Goal: Task Accomplishment & Management: Use online tool/utility

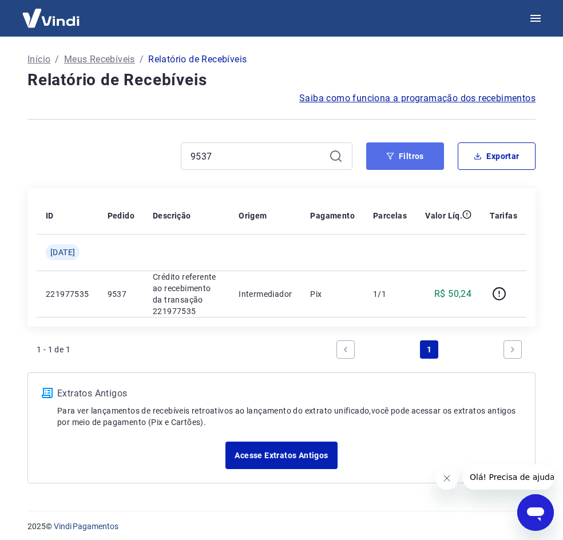
click at [404, 163] on button "Filtros" at bounding box center [405, 155] width 78 height 27
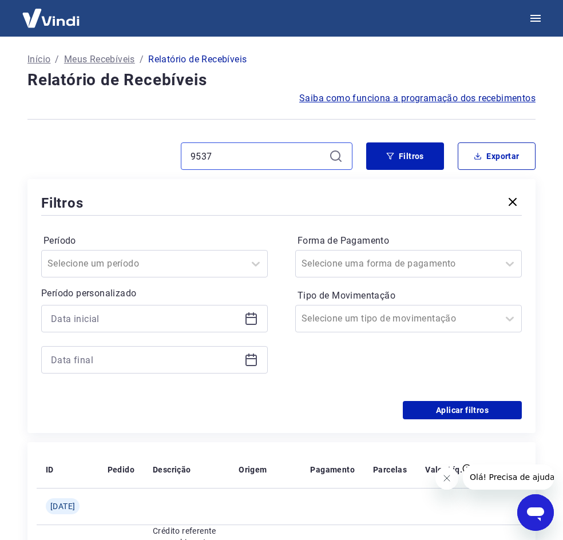
drag, startPoint x: 244, startPoint y: 160, endPoint x: 109, endPoint y: 151, distance: 135.2
click at [109, 151] on div "9537" at bounding box center [189, 155] width 325 height 27
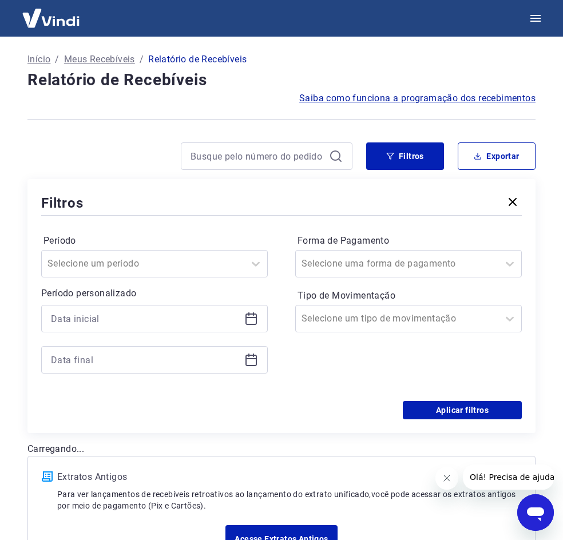
click at [253, 322] on icon at bounding box center [251, 319] width 14 height 14
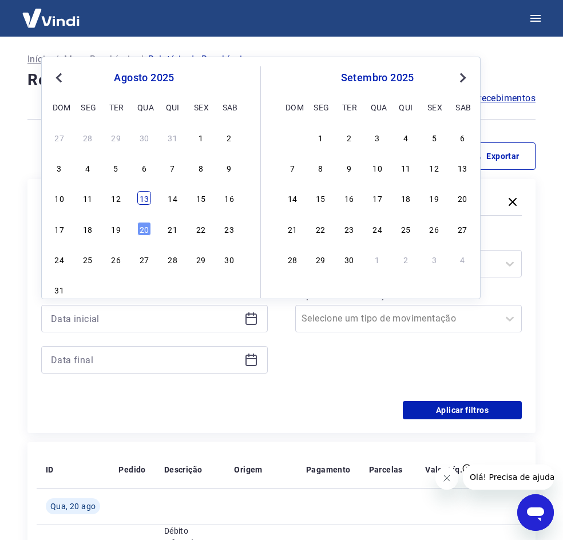
click at [141, 202] on div "13" at bounding box center [144, 198] width 14 height 14
type input "[DATE]"
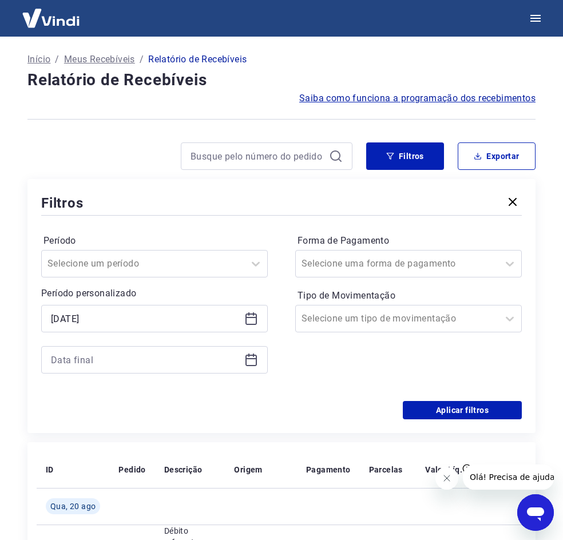
click at [249, 362] on icon at bounding box center [251, 360] width 14 height 14
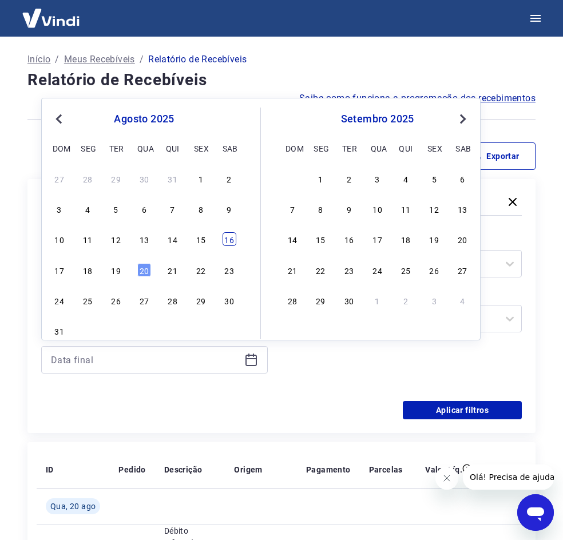
click at [224, 242] on div "16" at bounding box center [229, 239] width 14 height 14
type input "[DATE]"
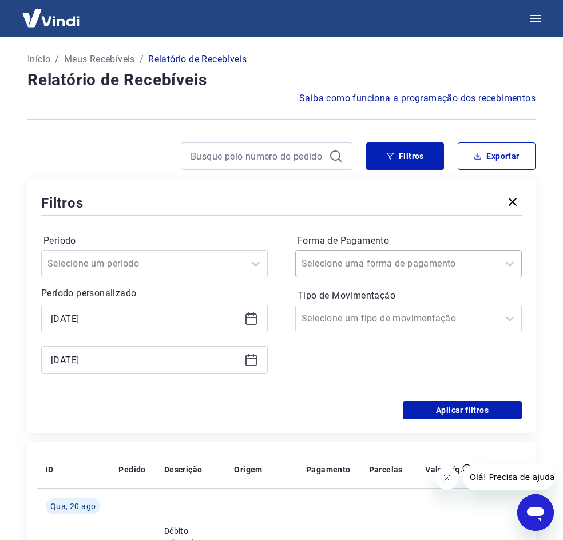
click at [401, 256] on div at bounding box center [396, 264] width 191 height 16
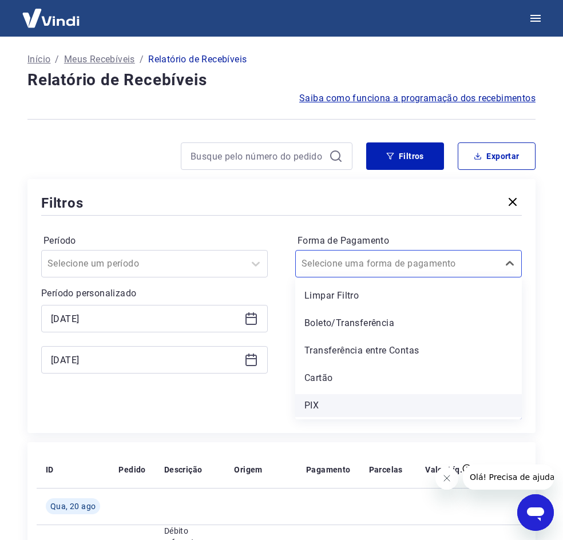
click at [329, 401] on div "PIX" at bounding box center [408, 405] width 226 height 23
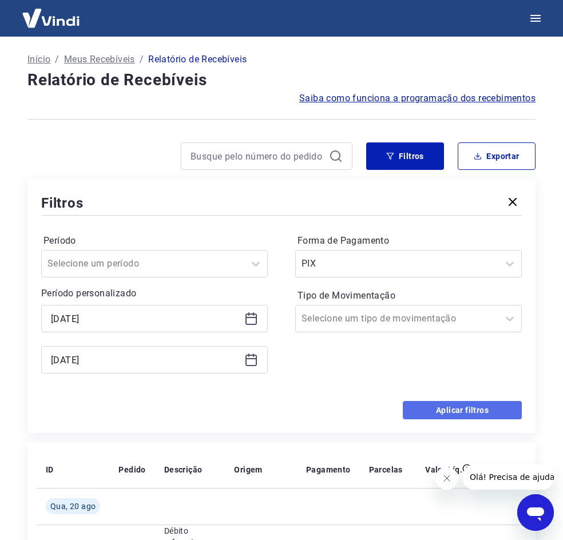
click at [465, 406] on button "Aplicar filtros" at bounding box center [461, 410] width 119 height 18
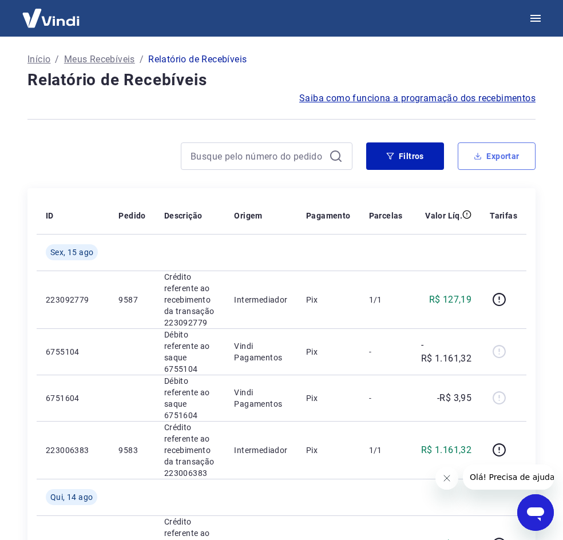
click at [465, 153] on button "Exportar" at bounding box center [496, 155] width 78 height 27
type input "[DATE]"
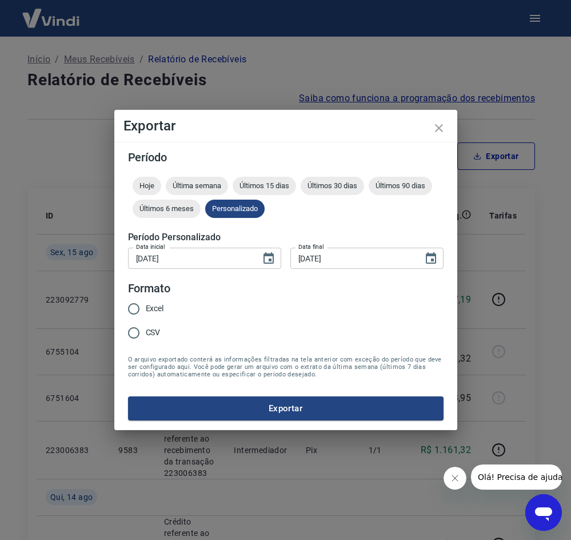
click at [152, 335] on span "CSV" at bounding box center [153, 332] width 15 height 12
click at [146, 335] on input "CSV" at bounding box center [134, 333] width 24 height 24
radio input "true"
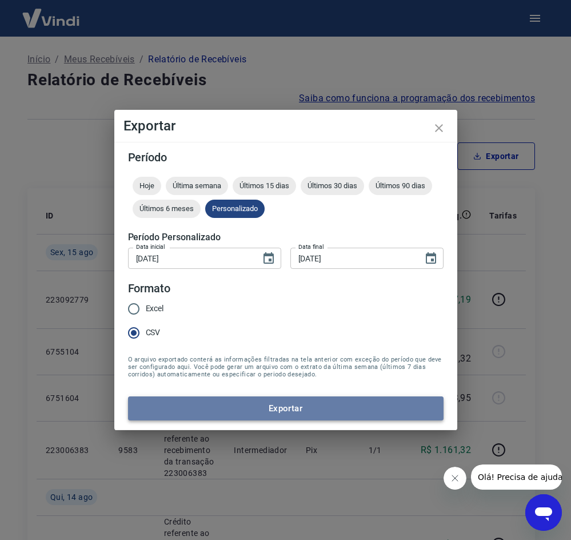
click at [242, 400] on button "Exportar" at bounding box center [286, 408] width 316 height 24
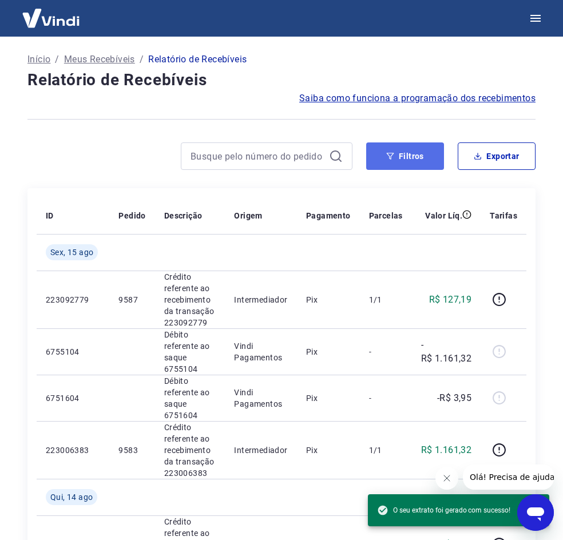
click at [389, 167] on button "Filtros" at bounding box center [405, 155] width 78 height 27
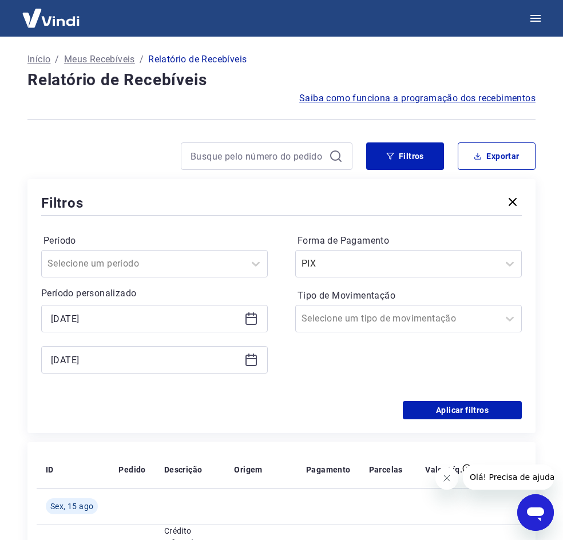
click at [258, 319] on div "[DATE]" at bounding box center [154, 318] width 226 height 27
click at [248, 320] on icon at bounding box center [251, 319] width 14 height 14
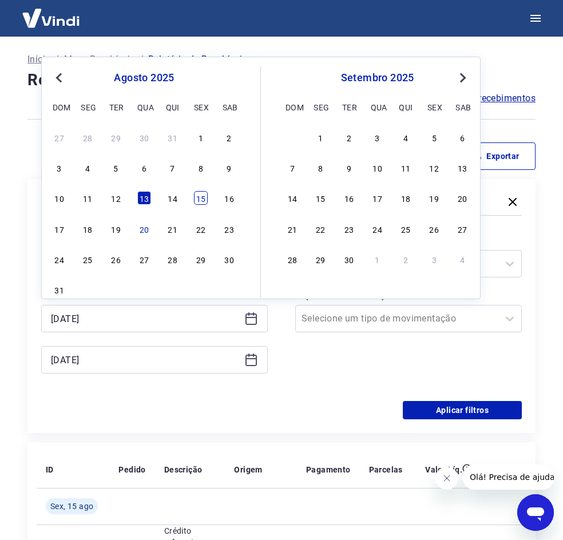
click at [208, 201] on div "15" at bounding box center [201, 198] width 14 height 14
type input "[DATE]"
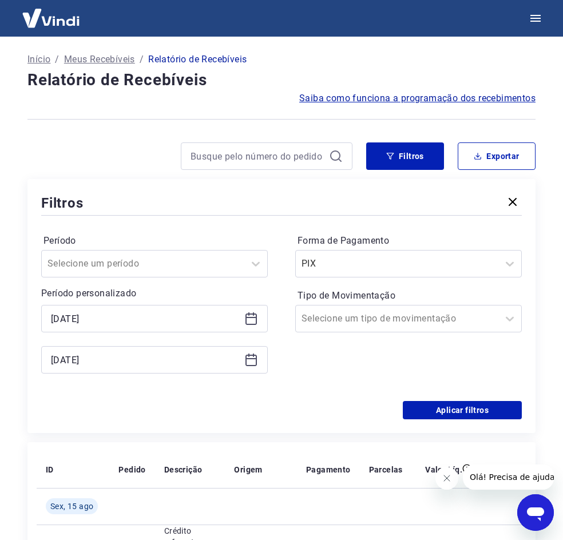
drag, startPoint x: 256, startPoint y: 376, endPoint x: 240, endPoint y: 366, distance: 18.4
click at [245, 371] on div "Período Selecione um período Período personalizado Selected date: [DATE] [DATE]…" at bounding box center [154, 310] width 226 height 156
click at [242, 362] on div "[DATE]" at bounding box center [154, 359] width 226 height 27
click at [245, 362] on icon at bounding box center [251, 360] width 14 height 14
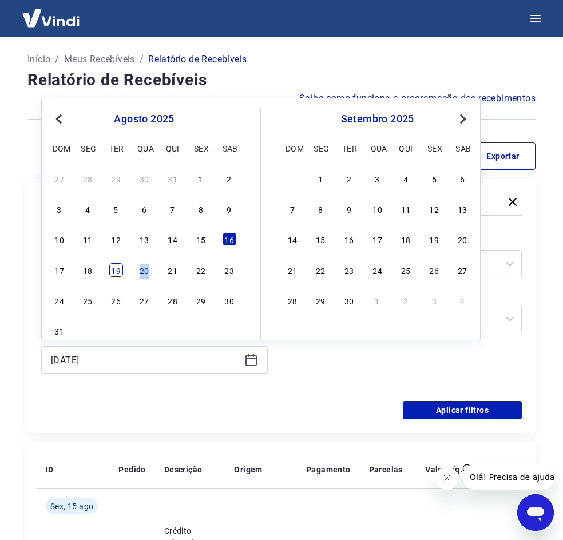
drag, startPoint x: 149, startPoint y: 271, endPoint x: 113, endPoint y: 272, distance: 36.0
click at [113, 272] on div "17 18 19 20 21 22 23" at bounding box center [144, 269] width 186 height 17
click at [113, 272] on div "19" at bounding box center [116, 270] width 14 height 14
type input "[DATE]"
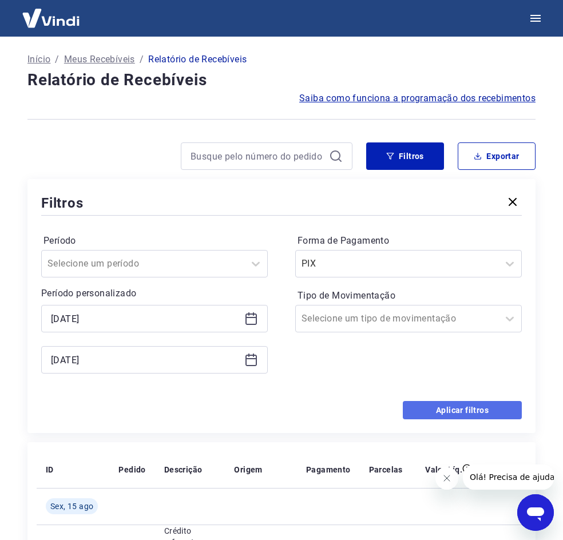
click at [444, 414] on button "Aplicar filtros" at bounding box center [461, 410] width 119 height 18
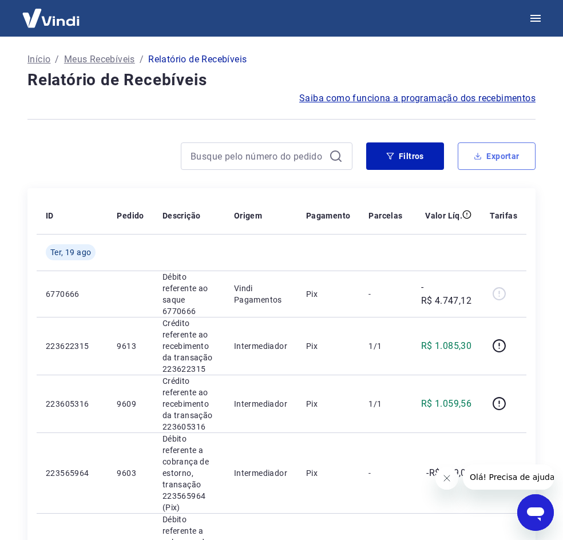
click at [492, 153] on button "Exportar" at bounding box center [496, 155] width 78 height 27
type input "[DATE]"
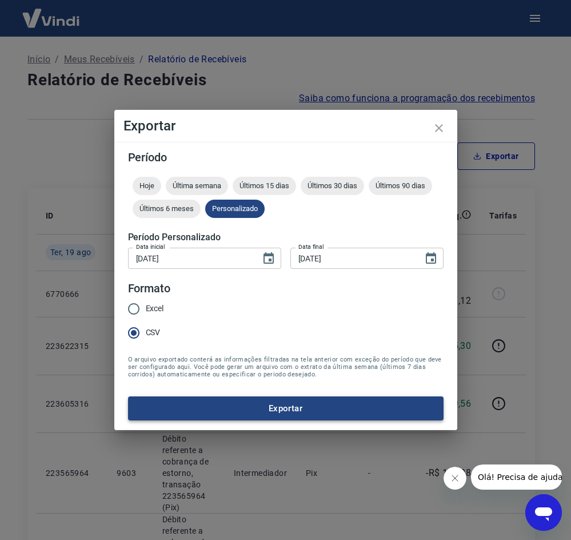
click at [337, 405] on button "Exportar" at bounding box center [286, 408] width 316 height 24
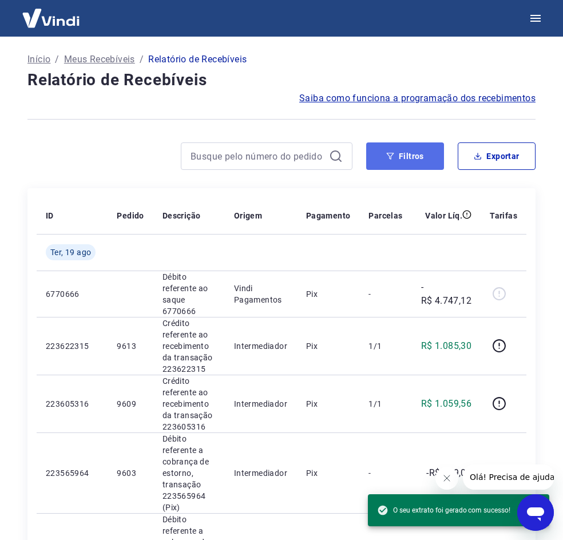
click at [409, 148] on button "Filtros" at bounding box center [405, 155] width 78 height 27
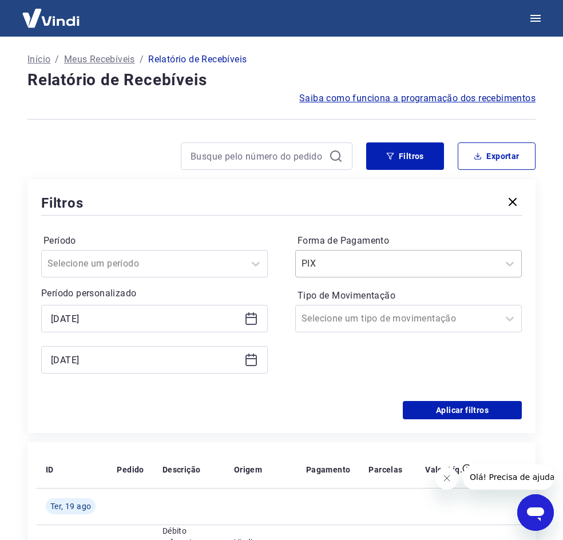
click at [309, 258] on input "Forma de Pagamento" at bounding box center [358, 264] width 115 height 14
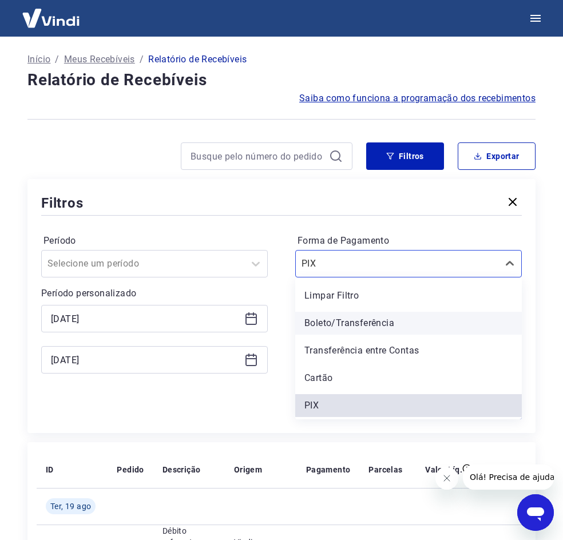
click at [350, 329] on div "Boleto/Transferência" at bounding box center [408, 323] width 226 height 23
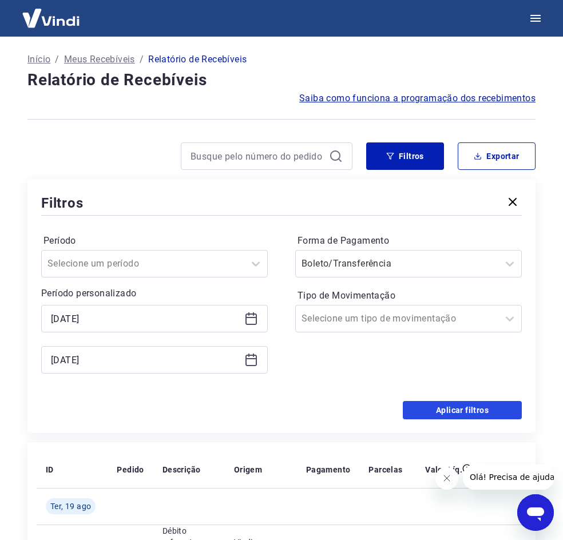
drag, startPoint x: 450, startPoint y: 414, endPoint x: 438, endPoint y: 358, distance: 56.6
click at [450, 410] on button "Aplicar filtros" at bounding box center [461, 410] width 119 height 18
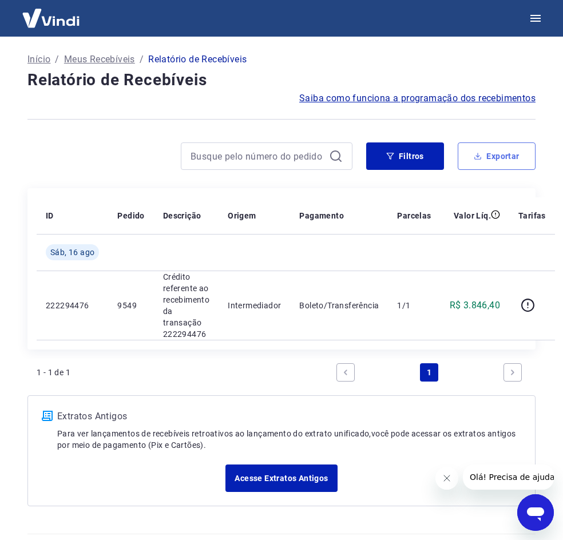
click at [483, 157] on button "Exportar" at bounding box center [496, 155] width 78 height 27
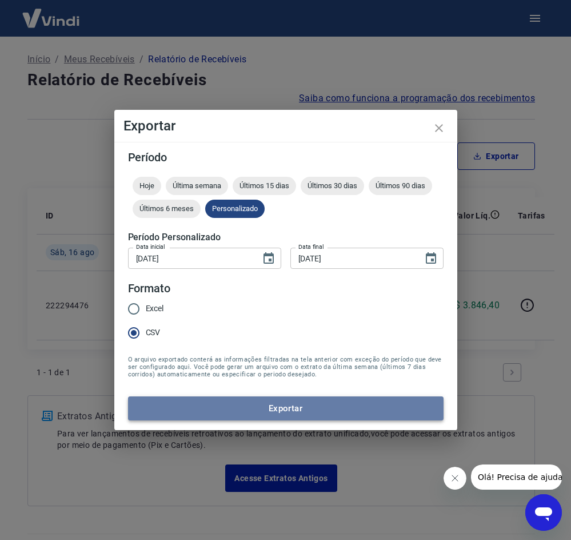
click at [265, 404] on button "Exportar" at bounding box center [286, 408] width 316 height 24
